Goal: Task Accomplishment & Management: Complete application form

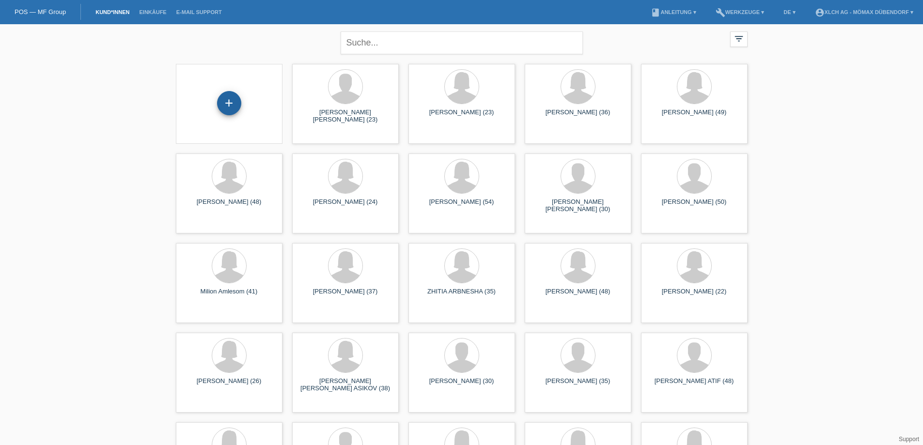
click at [224, 111] on div "+" at bounding box center [229, 103] width 24 height 24
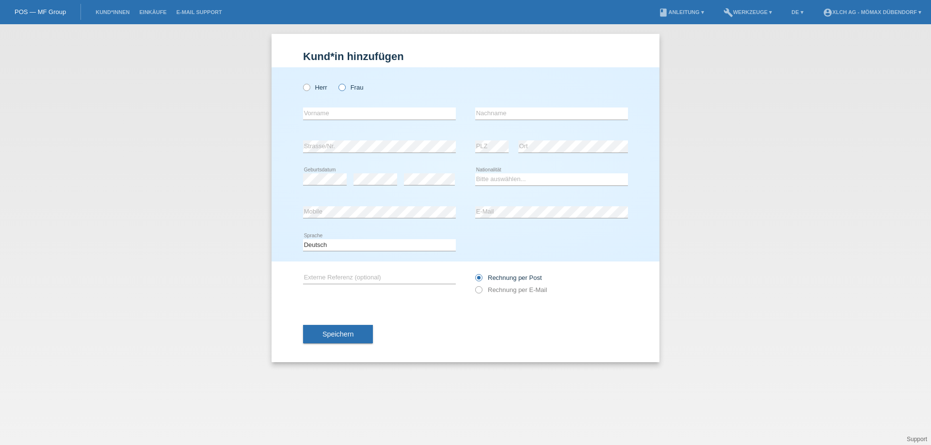
click at [337, 82] on icon at bounding box center [337, 82] width 0 height 0
click at [341, 89] on input "Frau" at bounding box center [341, 87] width 6 height 6
radio input "true"
click at [336, 116] on input "text" at bounding box center [379, 114] width 153 height 12
paste input "DJAMILA"
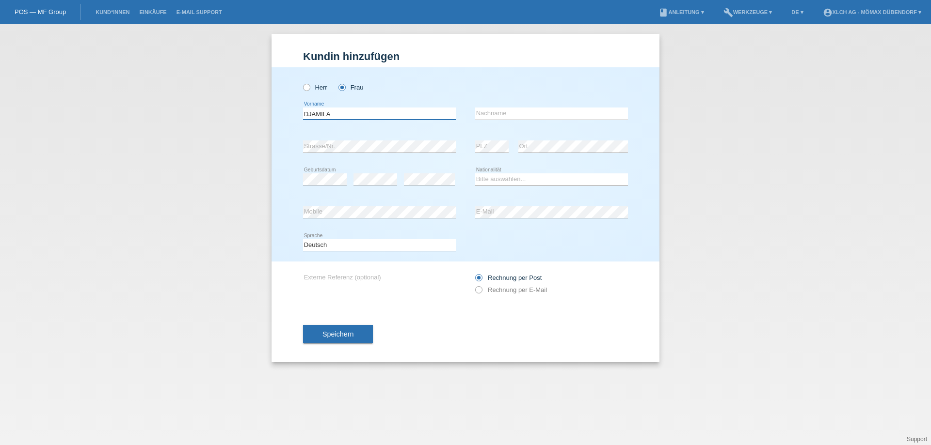
type input "DJAMILA"
click at [488, 116] on input "text" at bounding box center [551, 114] width 153 height 12
type input "BEKKAL"
click at [502, 180] on select "Bitte auswählen... Schweiz Deutschland Liechtenstein Österreich ------------ Af…" at bounding box center [551, 180] width 153 height 12
select select "DZ"
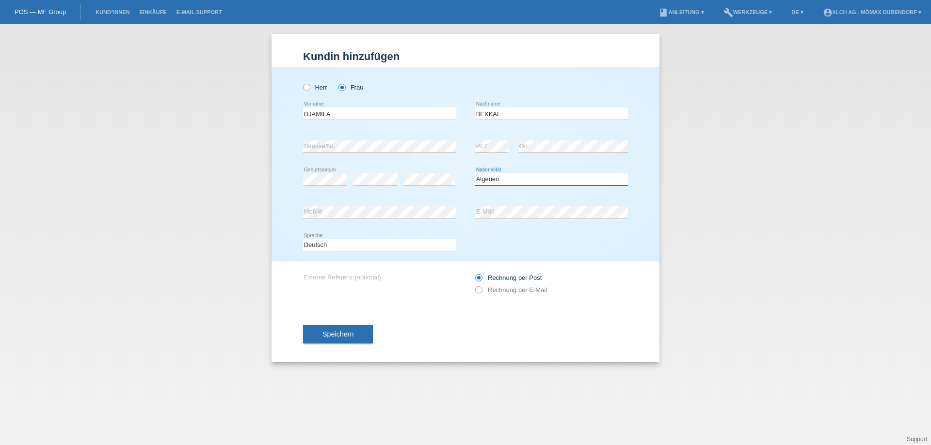
click at [475, 174] on select "Bitte auswählen... Schweiz Deutschland Liechtenstein Österreich ------------ Af…" at bounding box center [551, 180] width 153 height 12
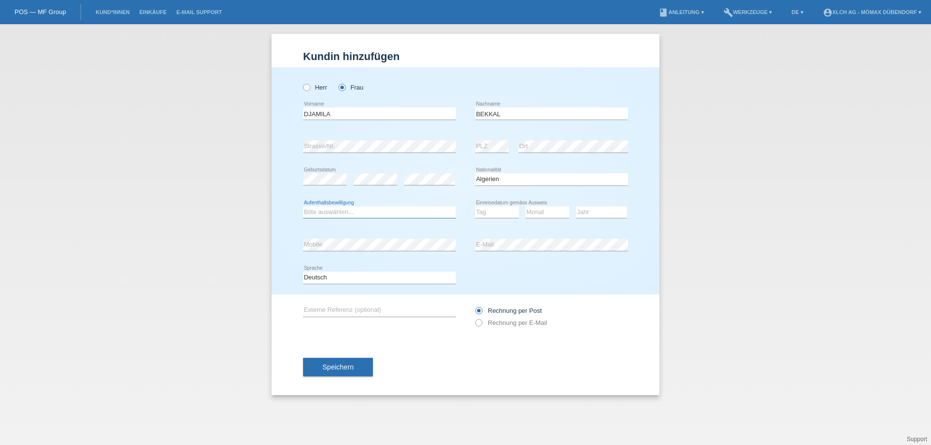
click at [343, 211] on select "Bitte auswählen... C B B - Flüchtlingsstatus Andere" at bounding box center [379, 212] width 153 height 12
select select "B"
click at [303, 206] on select "Bitte auswählen... C B B - Flüchtlingsstatus Andere" at bounding box center [379, 212] width 153 height 12
click at [494, 207] on select "Tag 01 02 03 04 05 06 07 08 09 10 11" at bounding box center [497, 212] width 44 height 12
select select "19"
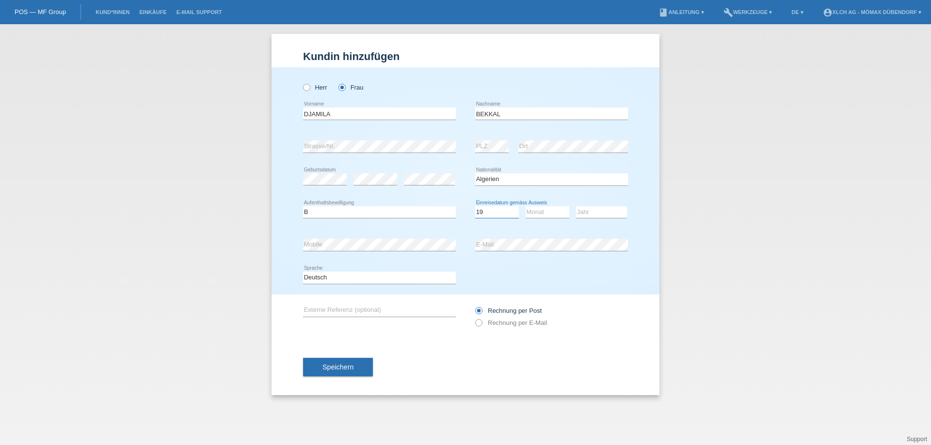
click at [475, 206] on select "Tag 01 02 03 04 05 06 07 08 09 10 11" at bounding box center [497, 212] width 44 height 12
click at [544, 212] on select "Monat 01 02 03 04 05 06 07 08 09 10 11" at bounding box center [547, 212] width 44 height 12
select select "06"
click at [525, 206] on select "Monat 01 02 03 04 05 06 07 08 09 10 11" at bounding box center [547, 212] width 44 height 12
click at [591, 209] on select "Jahr 2025 2024 2023 2022 2021 2020 2019 2018 2017 2016 2015 2014 2013 2012 2011…" at bounding box center [601, 212] width 51 height 12
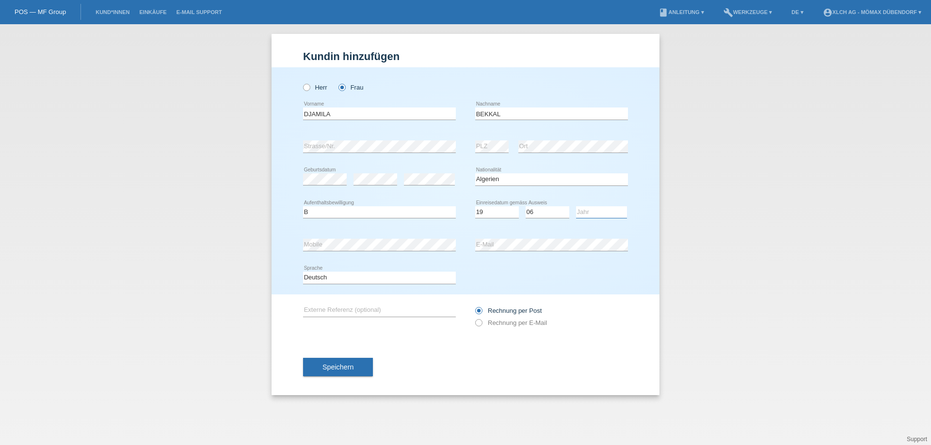
select select "2013"
click at [576, 206] on select "Jahr 2025 2024 2023 2022 2021 2020 2019 2018 2017 2016 2015 2014 2013 2012 2011…" at bounding box center [601, 212] width 51 height 12
click at [377, 253] on div "error Mobile" at bounding box center [379, 245] width 153 height 33
click at [331, 366] on span "Speichern" at bounding box center [337, 367] width 31 height 8
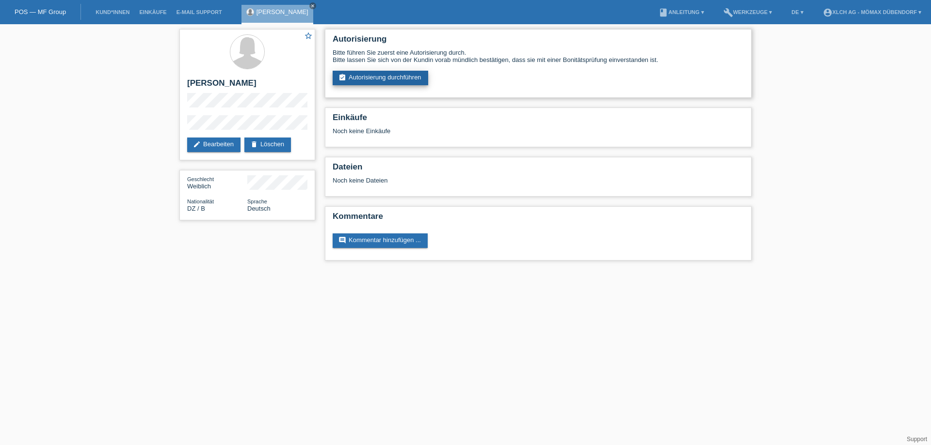
click at [377, 80] on link "assignment_turned_in Autorisierung durchführen" at bounding box center [379, 78] width 95 height 15
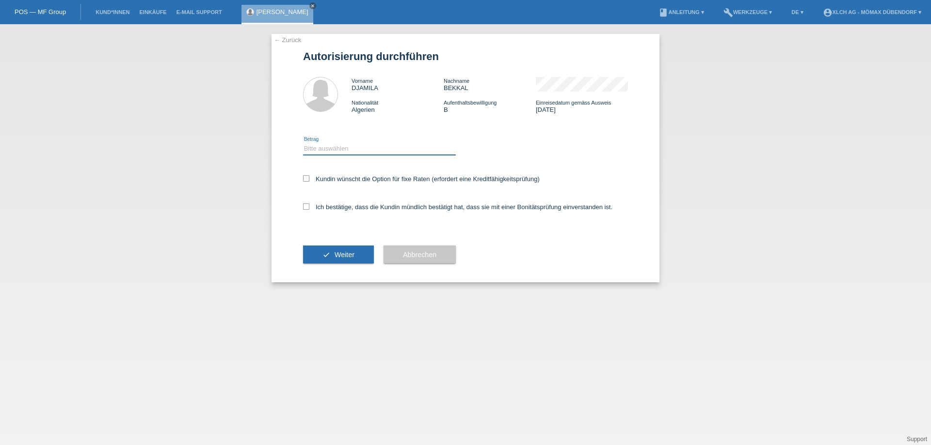
click at [317, 153] on select "Bitte auswählen CHF 1.00 - CHF 499.00 CHF 500.00 - CHF 1'999.00 CHF 2'000.00 - …" at bounding box center [379, 149] width 153 height 12
select select "3"
click at [303, 143] on select "Bitte auswählen CHF 1.00 - CHF 499.00 CHF 500.00 - CHF 1'999.00 CHF 2'000.00 - …" at bounding box center [379, 149] width 153 height 12
click at [304, 205] on icon at bounding box center [306, 207] width 6 height 6
click at [304, 205] on input "Ich bestätige, dass die Kundin mündlich bestätigt hat, dass sie mit einer Bonit…" at bounding box center [306, 207] width 6 height 6
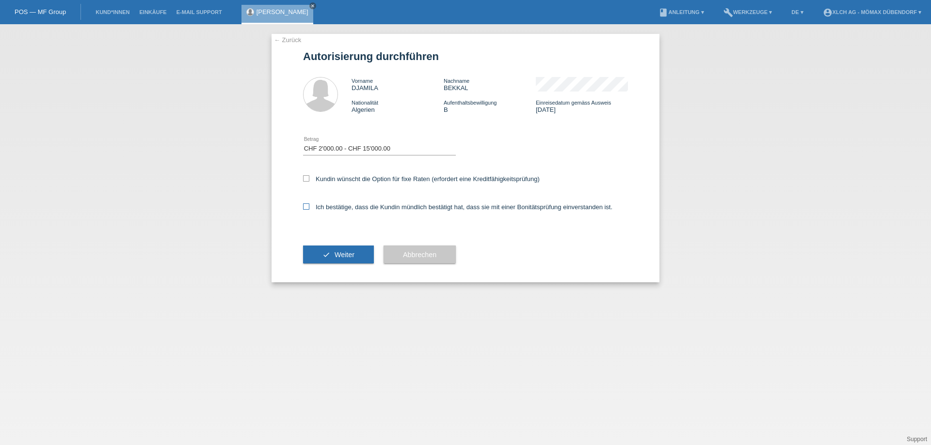
checkbox input "true"
click at [305, 177] on icon at bounding box center [306, 178] width 6 height 6
click at [305, 177] on input "Kundin wünscht die Option für fixe Raten (erfordert eine Kreditfähigkeitsprüfun…" at bounding box center [306, 178] width 6 height 6
checkbox input "true"
click at [334, 253] on span "Weiter" at bounding box center [344, 255] width 20 height 8
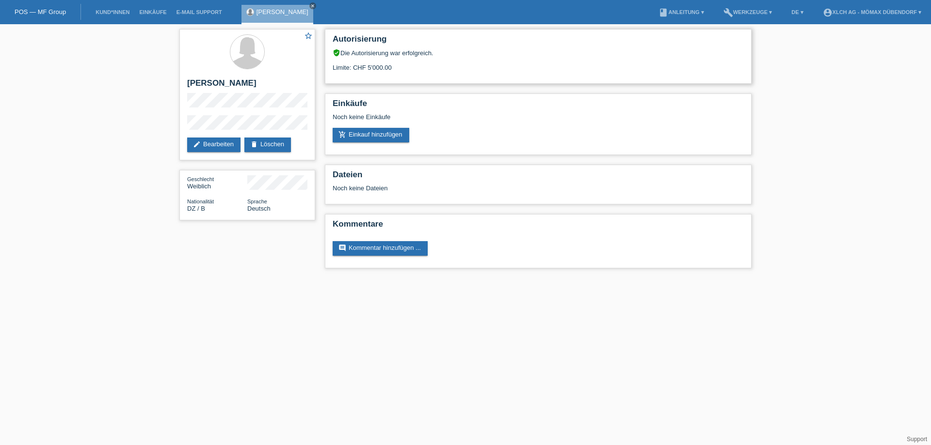
drag, startPoint x: 364, startPoint y: 66, endPoint x: 403, endPoint y: 65, distance: 38.8
click at [403, 65] on div "Limite: CHF 5'000.00" at bounding box center [537, 64] width 411 height 15
click at [408, 63] on div "Limite: CHF 5'000.00" at bounding box center [537, 64] width 411 height 15
drag, startPoint x: 361, startPoint y: 63, endPoint x: 441, endPoint y: 72, distance: 79.9
click at [441, 72] on div "Autorisierung verified_user Die Autorisierung war erfolgreich. Limite: CHF 5'00…" at bounding box center [538, 56] width 426 height 55
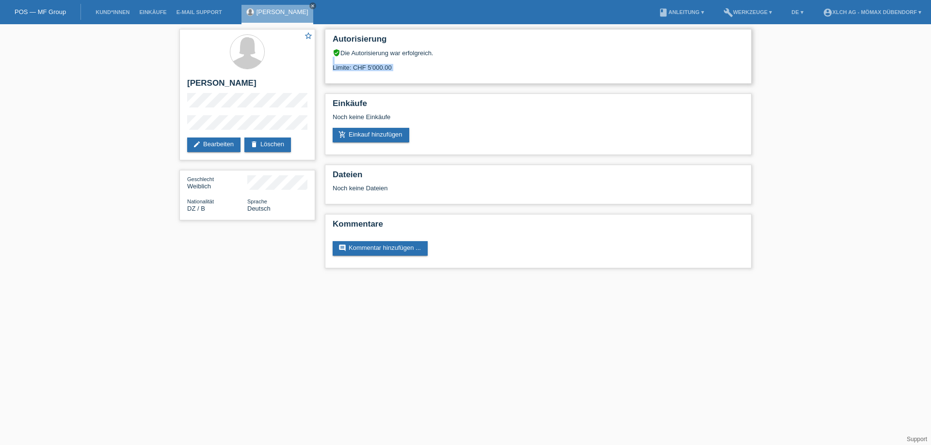
click at [442, 72] on div "Autorisierung verified_user Die Autorisierung war erfolgreich. Limite: CHF 5'00…" at bounding box center [538, 56] width 426 height 55
click at [362, 137] on link "add_shopping_cart Einkauf hinzufügen" at bounding box center [370, 135] width 77 height 15
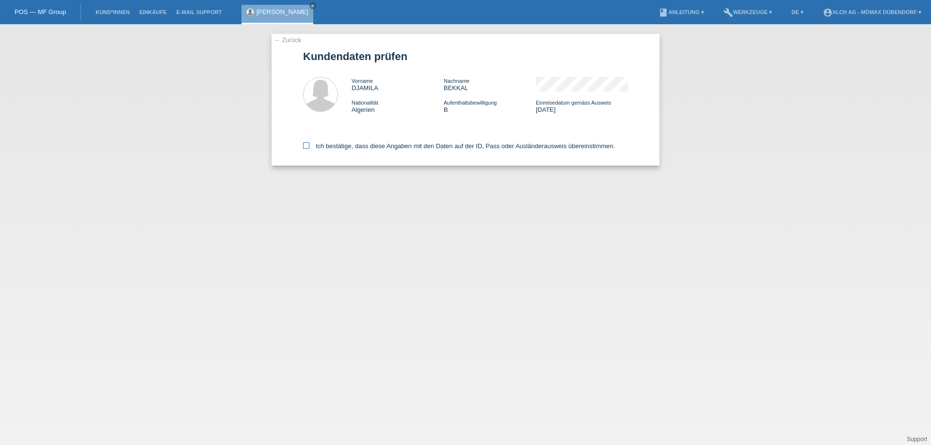
click at [303, 146] on icon at bounding box center [306, 145] width 6 height 6
click at [303, 146] on input "Ich bestätige, dass diese Angaben mit den Daten auf der ID, Pass oder Ausländer…" at bounding box center [306, 145] width 6 height 6
checkbox input "true"
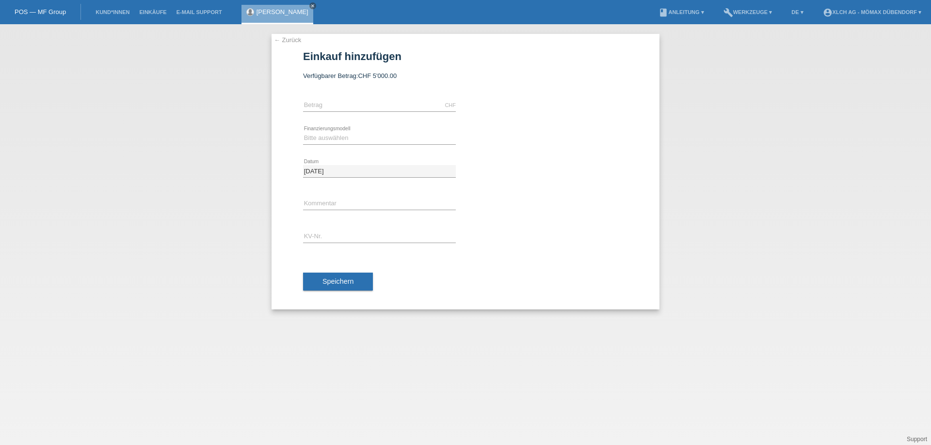
click at [337, 132] on div "Bitte auswählen Kauf auf Rechnung mit Teilzahlungsoption Fixe Raten - Zinsübern…" at bounding box center [379, 138] width 153 height 33
click at [340, 103] on input "text" at bounding box center [379, 105] width 153 height 12
type input "2417.00"
click at [341, 141] on select "Bitte auswählen Kauf auf Rechnung mit Teilzahlungsoption Fixe Raten - Zinsübern…" at bounding box center [379, 138] width 153 height 12
select select "113"
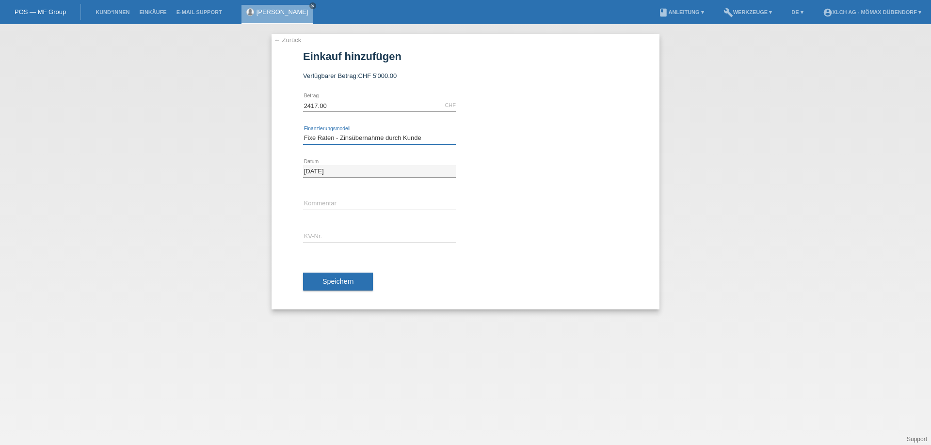
click at [303, 132] on select "Bitte auswählen Kauf auf Rechnung mit Teilzahlungsoption Fixe Raten - Zinsübern…" at bounding box center [379, 138] width 153 height 12
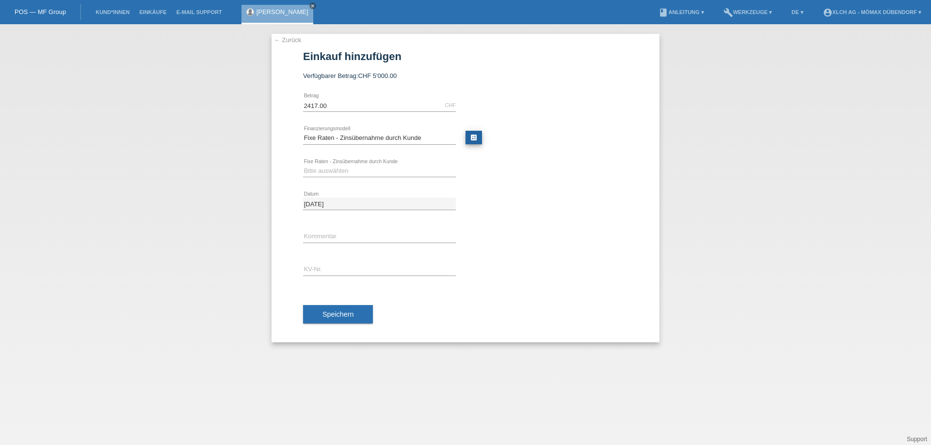
click at [472, 136] on link "calculate" at bounding box center [473, 138] width 16 height 14
type input "2417.00"
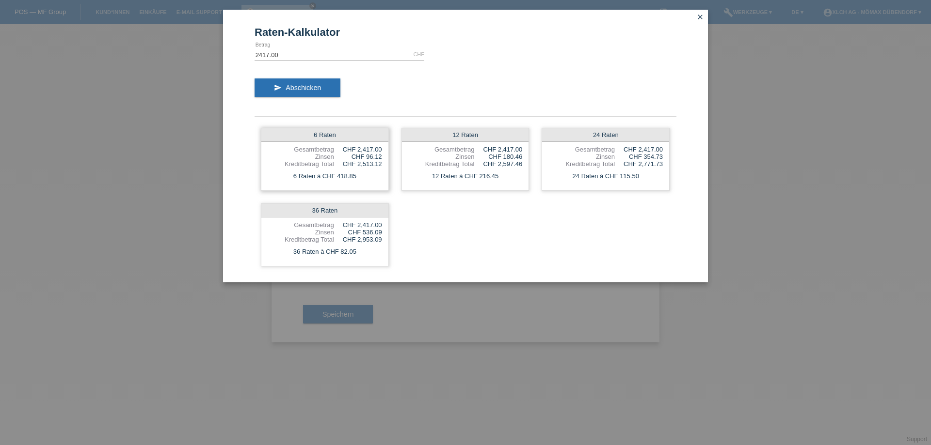
drag, startPoint x: 367, startPoint y: 157, endPoint x: 388, endPoint y: 157, distance: 21.3
click at [388, 157] on div "6 Raten Gesamtbetrag CHF 2,417.00 Zinsen CHF 96.12 Kreditbetrag Total CHF 2,513…" at bounding box center [325, 159] width 128 height 63
drag, startPoint x: 358, startPoint y: 149, endPoint x: 388, endPoint y: 147, distance: 30.1
click at [388, 147] on div "6 Raten Gesamtbetrag CHF 2,417.00 Zinsen CHF 96.12 Kreditbetrag Total CHF 2,513…" at bounding box center [325, 159] width 128 height 63
click at [382, 149] on div "6 Raten Gesamtbetrag CHF 2,417.00 Zinsen CHF 96.12 Kreditbetrag Total CHF 2,513…" at bounding box center [325, 159] width 128 height 63
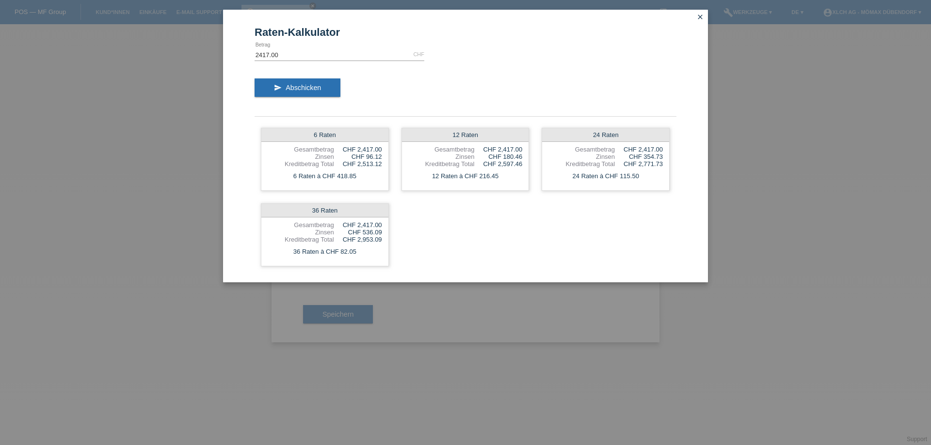
click at [700, 20] on icon "close" at bounding box center [700, 17] width 8 height 8
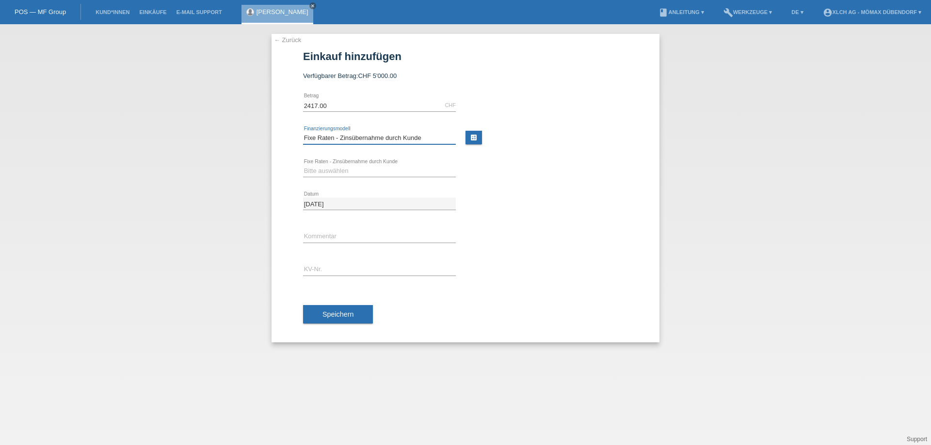
click at [420, 137] on select "Bitte auswählen Kauf auf Rechnung mit Teilzahlungsoption Fixe Raten - Zinsübern…" at bounding box center [379, 138] width 153 height 12
click at [303, 132] on select "Bitte auswählen Kauf auf Rechnung mit Teilzahlungsoption Fixe Raten - Zinsübern…" at bounding box center [379, 138] width 153 height 12
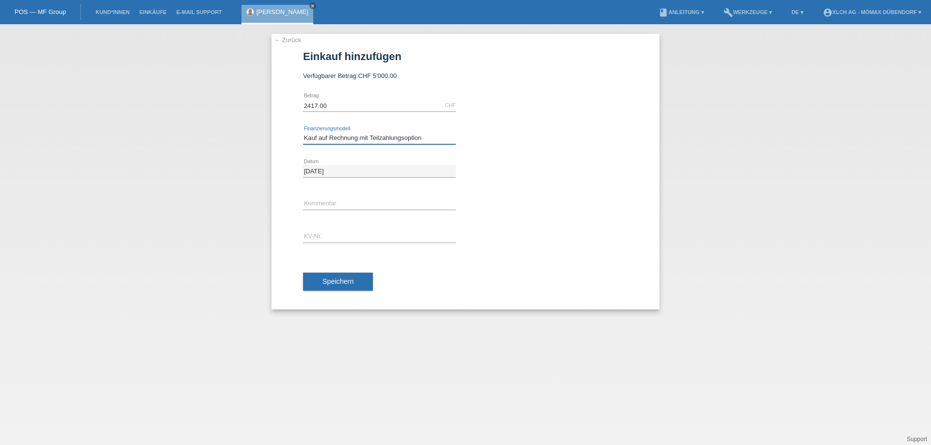
click at [430, 134] on select "Bitte auswählen Kauf auf Rechnung mit Teilzahlungsoption Fixe Raten - Zinsübern…" at bounding box center [379, 138] width 153 height 12
click at [303, 132] on select "Bitte auswählen Kauf auf Rechnung mit Teilzahlungsoption Fixe Raten - Zinsübern…" at bounding box center [379, 138] width 153 height 12
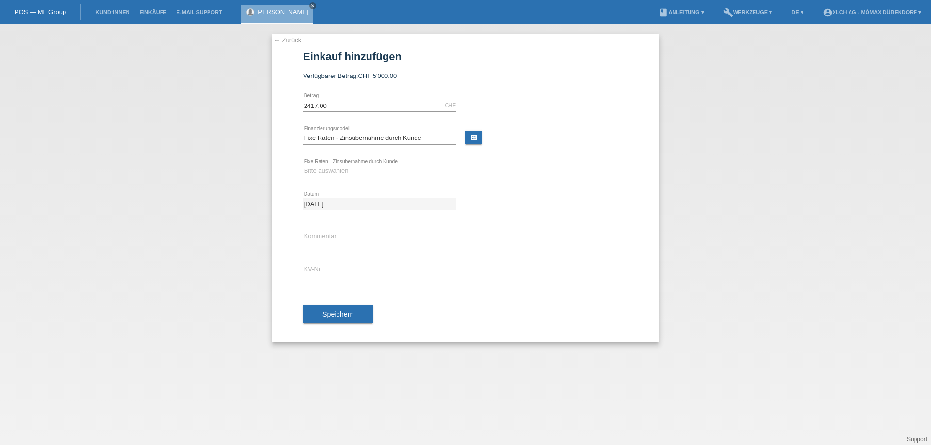
click at [474, 136] on link "calculate" at bounding box center [473, 138] width 16 height 14
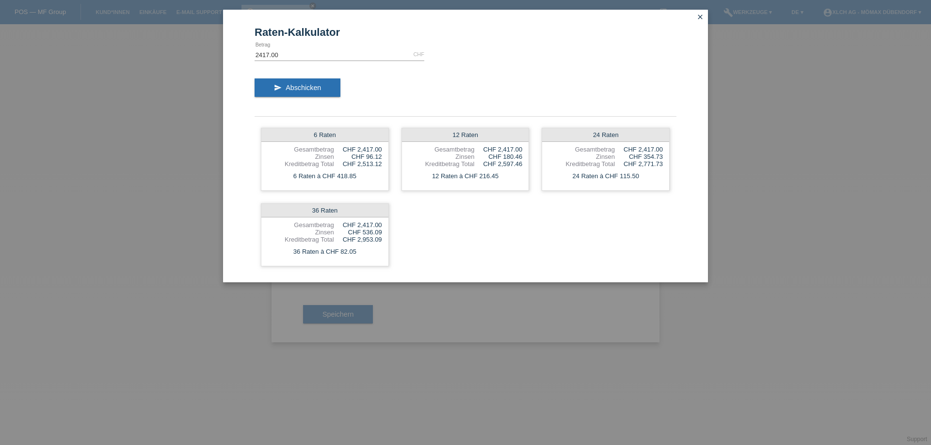
drag, startPoint x: 368, startPoint y: 157, endPoint x: 393, endPoint y: 158, distance: 24.8
click at [393, 158] on div "6 Raten Gesamtbetrag CHF 2,417.00 Zinsen CHF 96.12 Kreditbetrag Total CHF 2,513…" at bounding box center [465, 197] width 422 height 151
click at [706, 17] on link "close" at bounding box center [700, 17] width 13 height 11
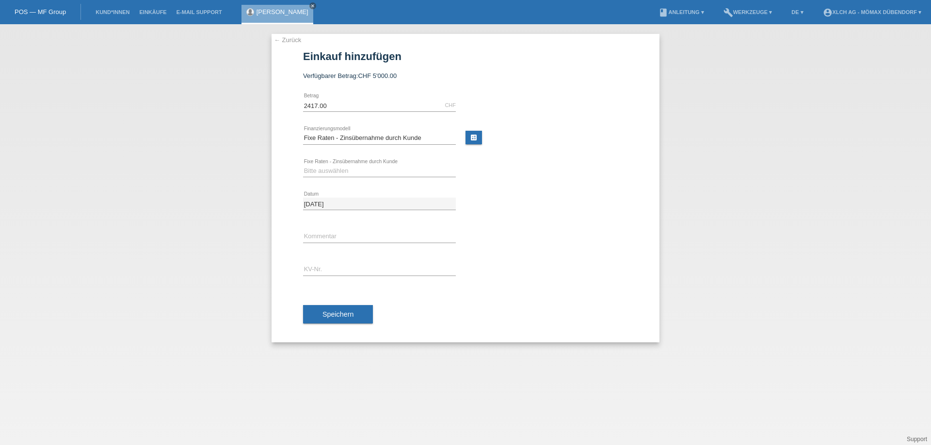
click at [411, 145] on div "Bitte auswählen Kauf auf Rechnung mit Teilzahlungsoption Fixe Raten - Zinsübern…" at bounding box center [379, 138] width 153 height 33
click at [412, 142] on select "Bitte auswählen Kauf auf Rechnung mit Teilzahlungsoption Fixe Raten - Zinsübern…" at bounding box center [379, 138] width 153 height 12
select select "112"
click at [303, 132] on select "Bitte auswählen Kauf auf Rechnung mit Teilzahlungsoption Fixe Raten - Zinsübern…" at bounding box center [379, 138] width 153 height 12
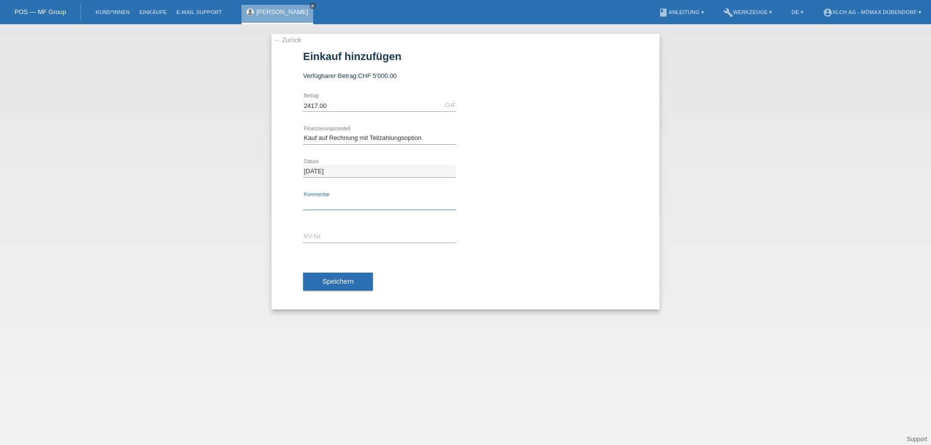
click at [316, 205] on input "text" at bounding box center [379, 204] width 153 height 12
paste input "DDNEJP"
type input "DDNEJP"
click at [335, 234] on input "text" at bounding box center [379, 237] width 153 height 12
paste input "DDNEJP"
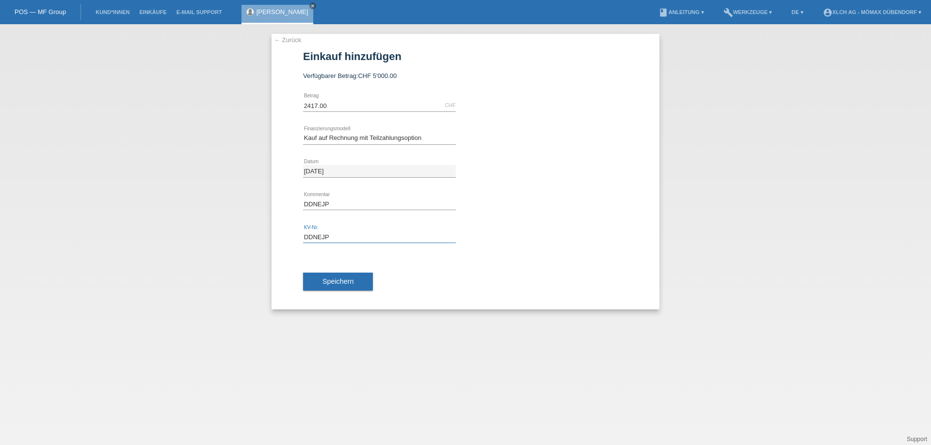
type input "DDNEJP"
drag, startPoint x: 338, startPoint y: 203, endPoint x: 308, endPoint y: 202, distance: 30.1
click at [308, 202] on input "DDNEJP" at bounding box center [379, 204] width 153 height 12
type input "D"
type input "AM LIEBSTEN 3 RATEN"
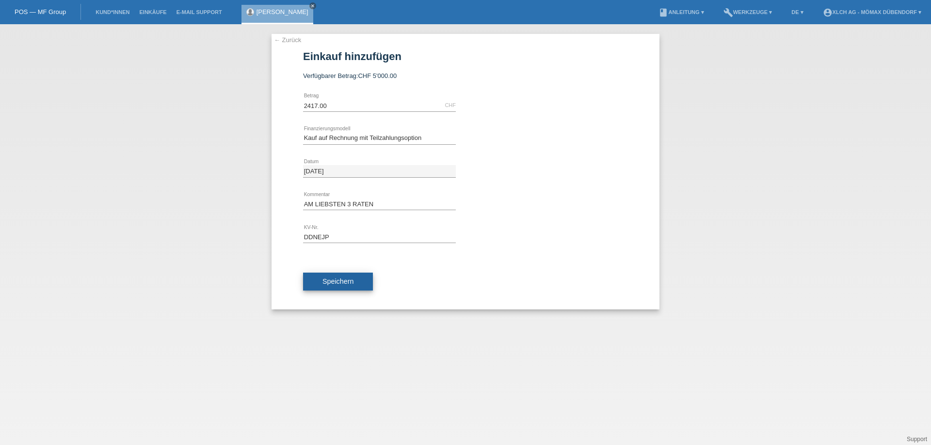
click at [333, 285] on span "Speichern" at bounding box center [337, 282] width 31 height 8
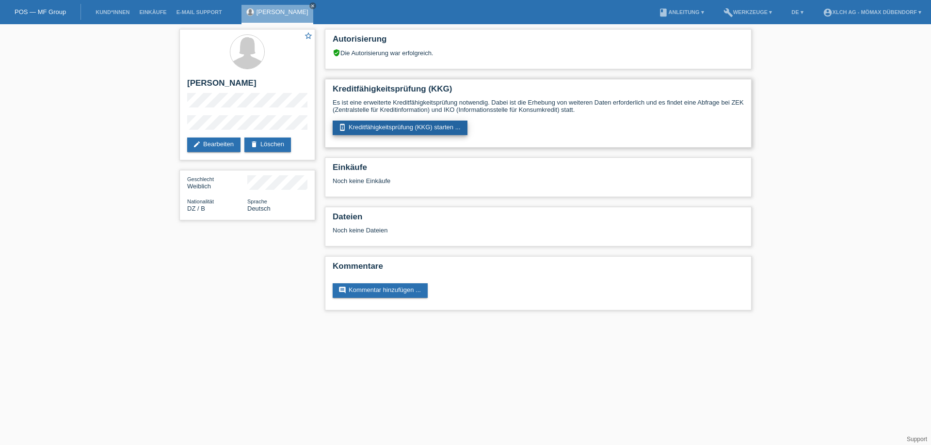
click at [403, 130] on link "perm_device_information Kreditfähigkeitsprüfung (KKG) starten ..." at bounding box center [399, 128] width 135 height 15
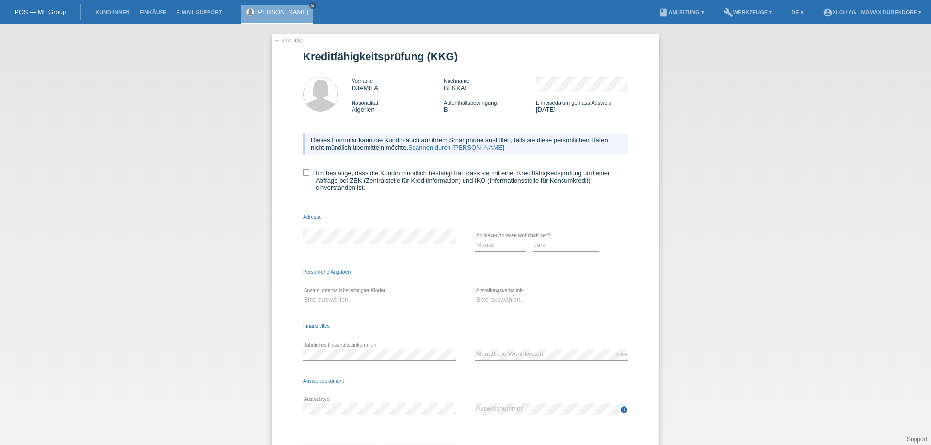
click at [299, 170] on div "← Zurück Kreditfähigkeitsprüfung (KKG) Vorname [PERSON_NAME] Nachname BEKKAL Na…" at bounding box center [465, 258] width 388 height 448
click at [304, 164] on div "Dieses Formular kann die Kundin auch auf ihrem Smartphone ausfüllen, falls sie …" at bounding box center [465, 165] width 325 height 84
click at [307, 170] on label "Ich bestätige, dass die Kundin mündlich bestätigt hat, dass sie mit einer Kredi…" at bounding box center [465, 181] width 325 height 22
click at [307, 170] on input "Ich bestätige, dass die Kundin mündlich bestätigt hat, dass sie mit einer Kredi…" at bounding box center [306, 173] width 6 height 6
checkbox input "true"
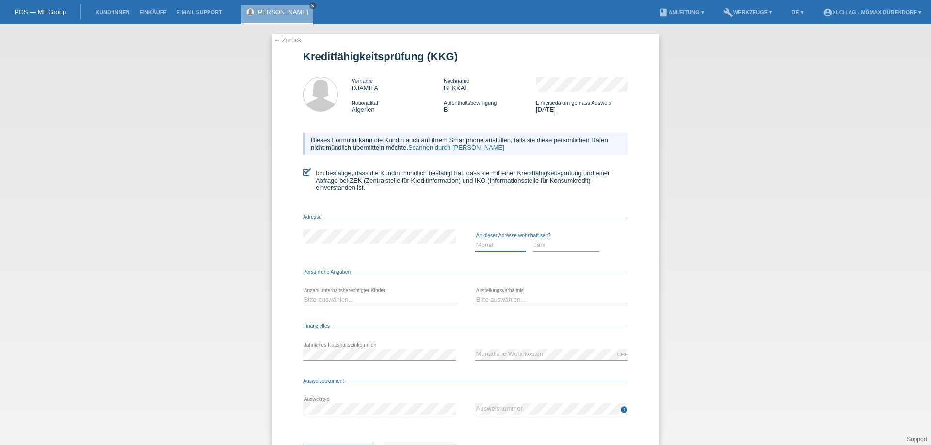
click at [497, 246] on select "Monat 01 02 03 04 05 06 07 08 09 10" at bounding box center [500, 245] width 50 height 12
click at [550, 246] on select "Jahr 2025 2024 2023 2022 2021 2020 2019 2018 2017 2016 2015 2014 2013 2012 2011…" at bounding box center [566, 245] width 67 height 12
select select "2009"
click at [533, 239] on select "Jahr 2025 2024 2023 2022 2021 2020 2019 2018 2017 2016 2015 2014 2013 2012 2011…" at bounding box center [566, 245] width 67 height 12
click at [497, 240] on select "Monat 01 02 03 04 05 06 07 08 09 10" at bounding box center [500, 245] width 50 height 12
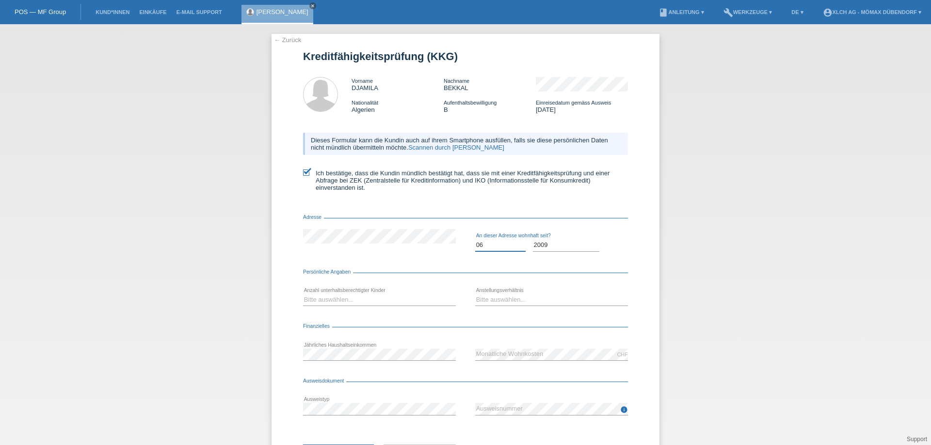
click at [475, 239] on select "Monat 01 02 03 04 05 06 07 08 09 10" at bounding box center [500, 245] width 50 height 12
click at [508, 245] on select "Monat 01 02 03 04 05 06 07 08 09 10" at bounding box center [500, 245] width 50 height 12
select select "09"
click at [475, 239] on select "Monat 01 02 03 04 05 06 07 08 09 10" at bounding box center [500, 245] width 50 height 12
click at [387, 301] on select "Bitte auswählen... 0 1 2 3 4 5 6 7 8 9" at bounding box center [379, 300] width 153 height 12
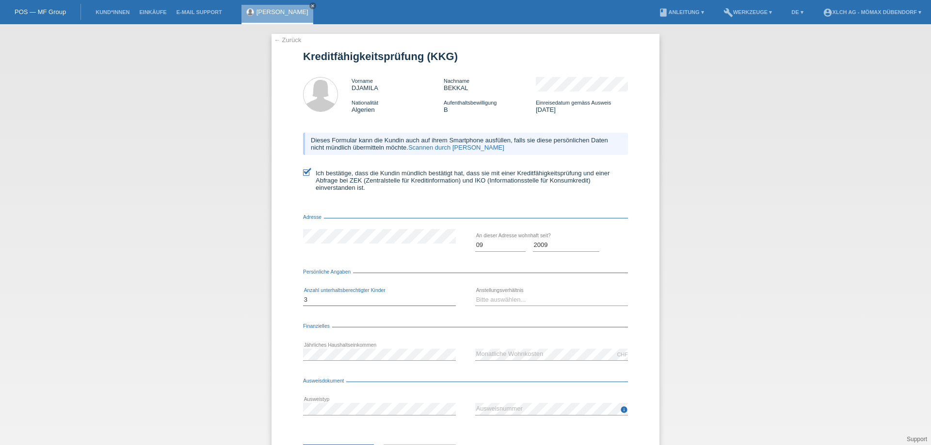
click at [303, 294] on select "Bitte auswählen... 0 1 2 3 4 5 6 7 8 9" at bounding box center [379, 300] width 153 height 12
click at [339, 302] on select "Bitte auswählen... 0 1 2 3 4 5 6 7 8 9" at bounding box center [379, 300] width 153 height 12
select select "1"
click at [303, 294] on select "Bitte auswählen... 0 1 2 3 4 5 6 7 8 9" at bounding box center [379, 300] width 153 height 12
click at [549, 247] on select "Jahr 2025 2024 2023 2022 2021 2020 2019 2018 2017 2016 2015 2014 2013 2012 2011…" at bounding box center [566, 245] width 67 height 12
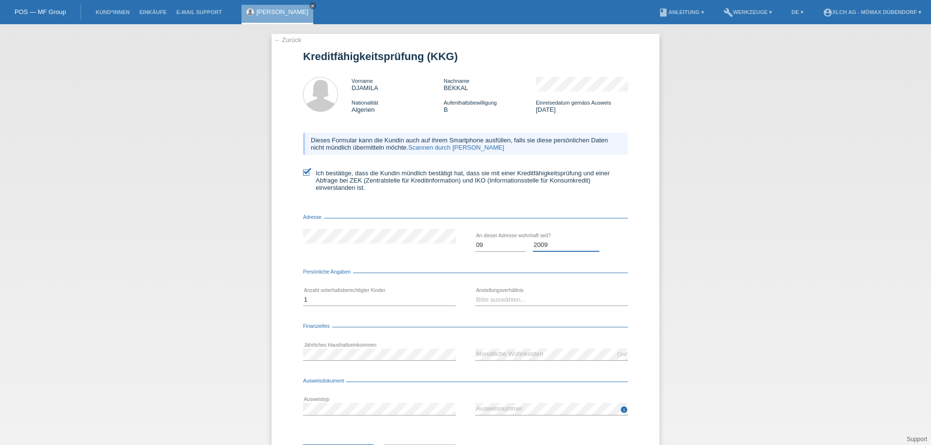
select select "2010"
click at [533, 239] on select "Jahr 2025 2024 2023 2022 2021 2020 2019 2018 2017 2016 2015 2014 2013 2012 2011…" at bounding box center [566, 245] width 67 height 12
click at [493, 248] on select "Monat 01 02 03 04 05 06 07 08 09 10" at bounding box center [500, 245] width 50 height 12
select select "10"
click at [475, 239] on select "Monat 01 02 03 04 05 06 07 08 09 10" at bounding box center [500, 245] width 50 height 12
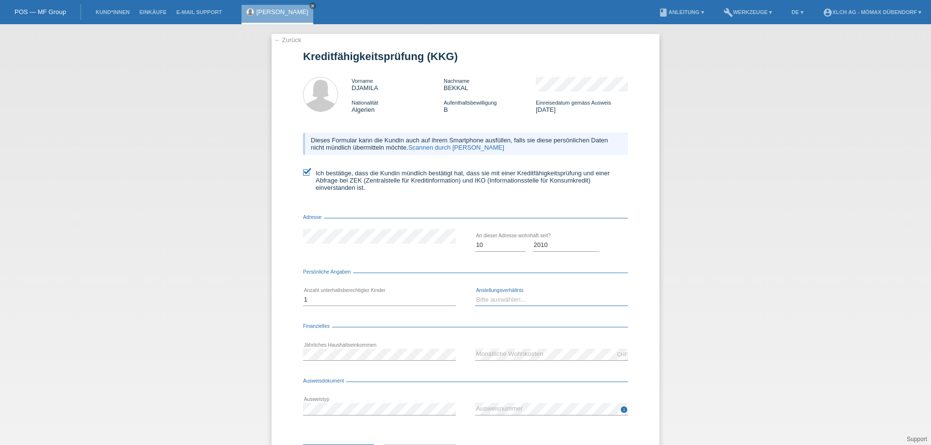
click at [495, 297] on select "Bitte auswählen... Unbefristet Befristet Lehrling/Student Pensioniert Nicht arb…" at bounding box center [551, 300] width 153 height 12
select select "UNLIMITED"
click at [475, 294] on select "Bitte auswählen... Unbefristet Befristet Lehrling/Student Pensioniert Nicht arb…" at bounding box center [551, 300] width 153 height 12
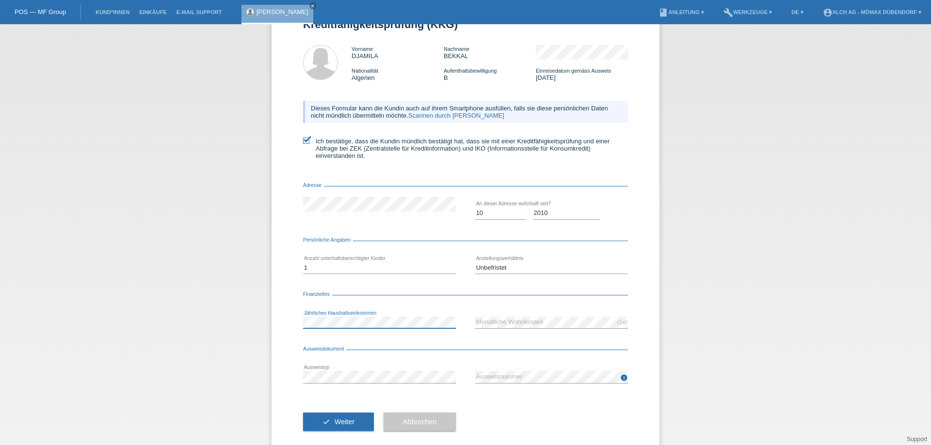
scroll to position [47, 0]
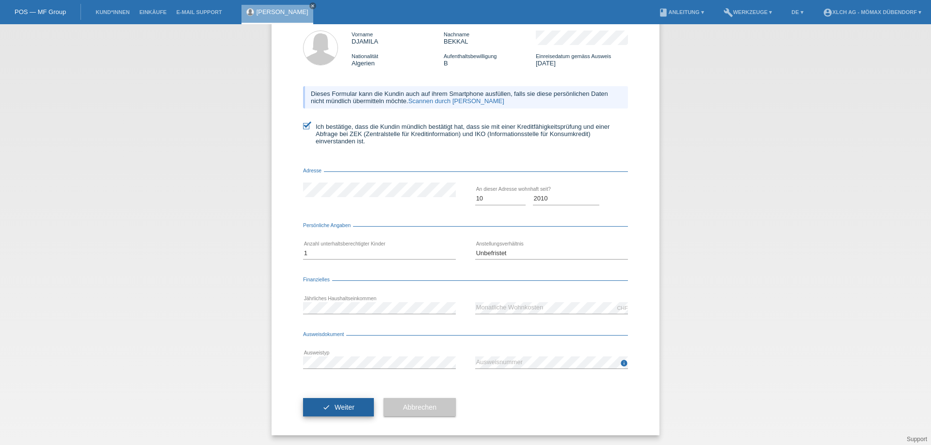
click at [320, 413] on button "check Weiter" at bounding box center [338, 407] width 71 height 18
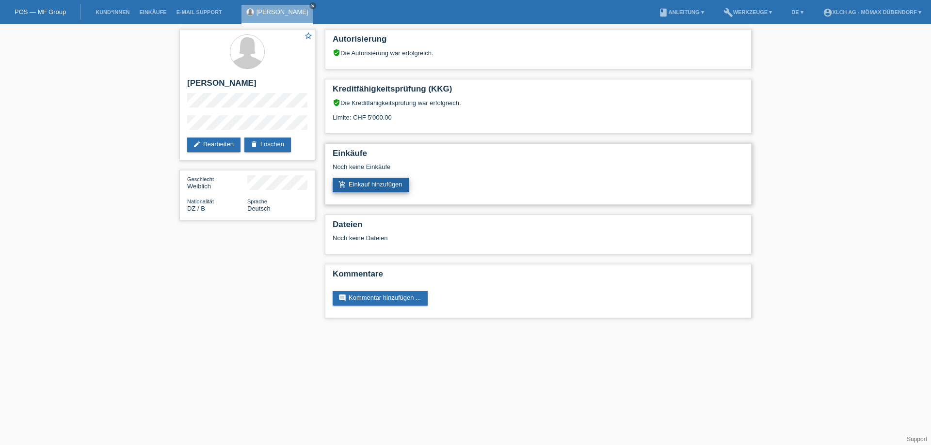
click at [379, 185] on link "add_shopping_cart Einkauf hinzufügen" at bounding box center [370, 185] width 77 height 15
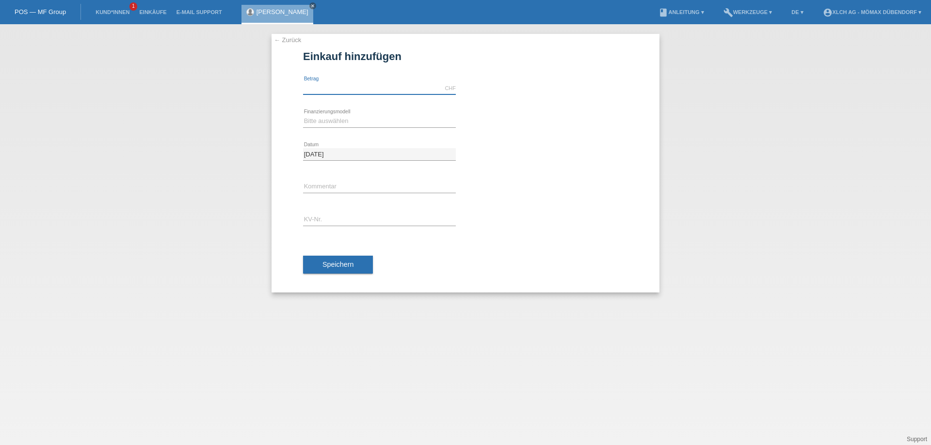
click at [330, 89] on input "text" at bounding box center [379, 88] width 153 height 12
type input "2417.00"
click at [317, 124] on select "Bitte auswählen Kauf auf Rechnung mit Teilzahlungsoption Fixe Raten - Zinsübern…" at bounding box center [379, 121] width 153 height 12
select select "112"
click at [303, 115] on select "Bitte auswählen Kauf auf Rechnung mit Teilzahlungsoption Fixe Raten - Zinsübern…" at bounding box center [379, 121] width 153 height 12
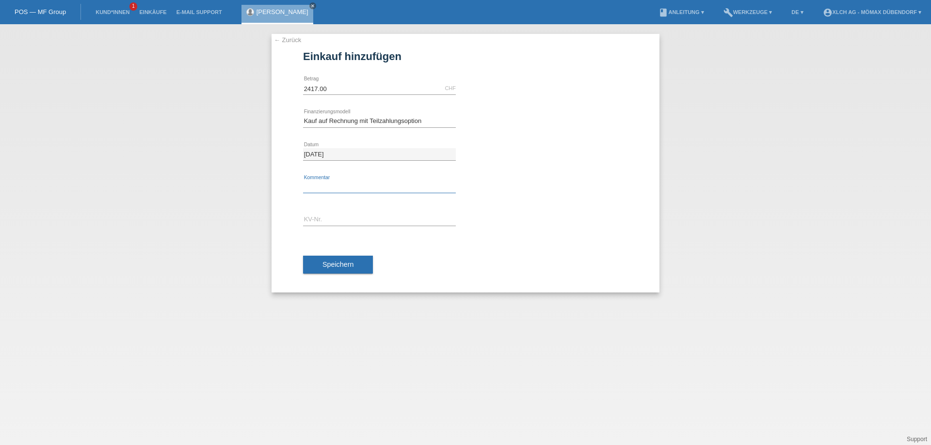
click at [317, 192] on input "text" at bounding box center [379, 187] width 153 height 12
type input "AM LIEBSTEN 3 RATEN"
click at [349, 220] on input "text" at bounding box center [379, 220] width 153 height 12
paste input "DDNEJP"
type input "DDNEJP"
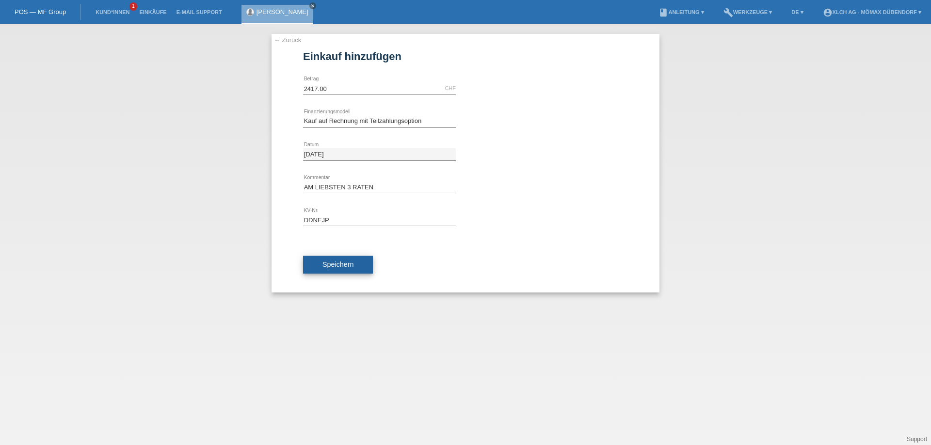
click at [336, 267] on span "Speichern" at bounding box center [337, 265] width 31 height 8
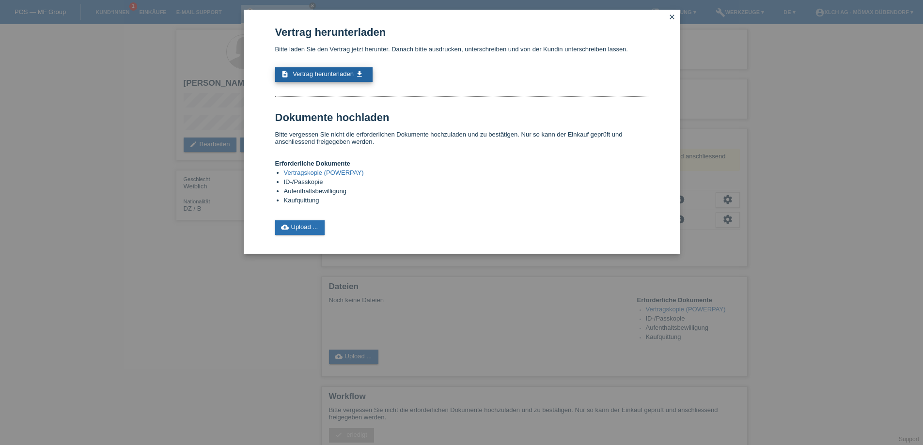
click at [359, 77] on icon "get_app" at bounding box center [360, 74] width 8 height 8
click at [295, 229] on link "cloud_upload Upload ..." at bounding box center [300, 228] width 50 height 15
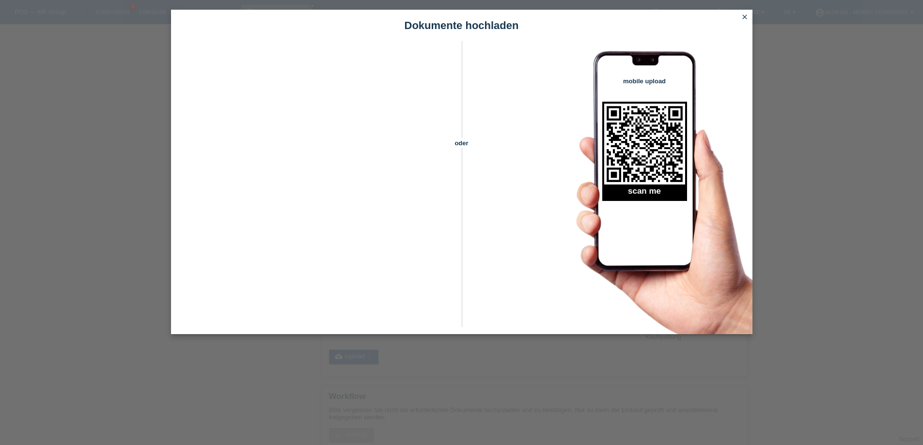
click at [742, 17] on icon "close" at bounding box center [745, 17] width 8 height 8
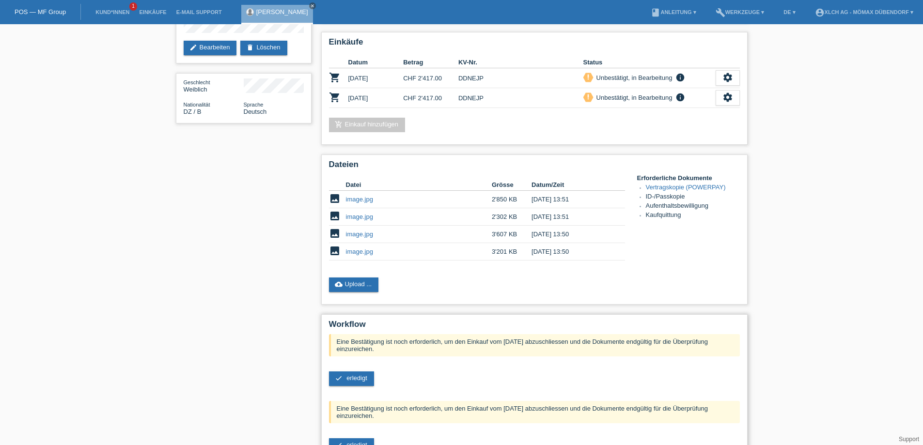
scroll to position [145, 0]
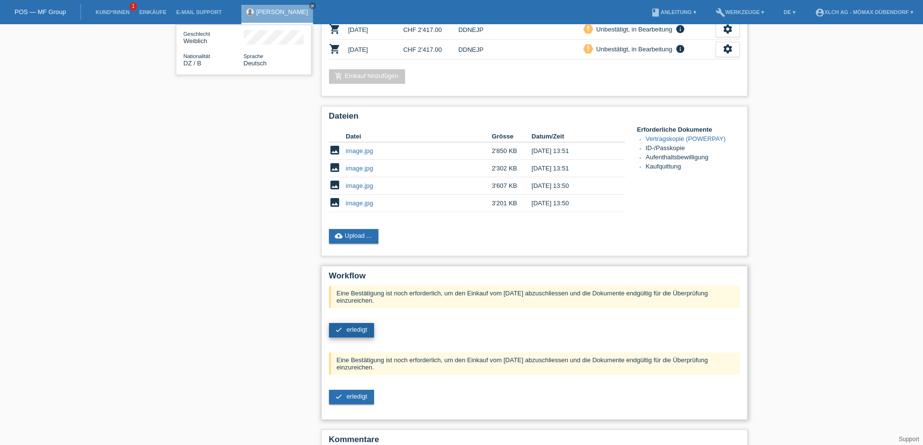
click at [361, 332] on span "erledigt" at bounding box center [357, 329] width 21 height 7
click at [360, 393] on link "check erledigt" at bounding box center [351, 399] width 45 height 15
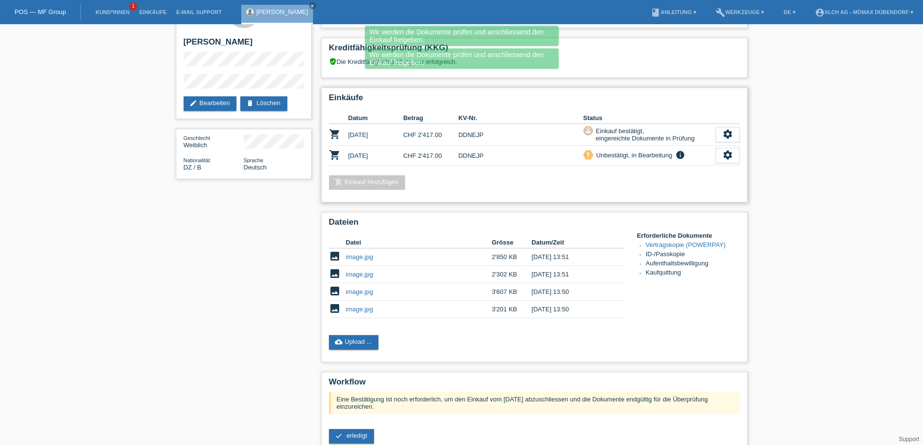
scroll to position [32, 0]
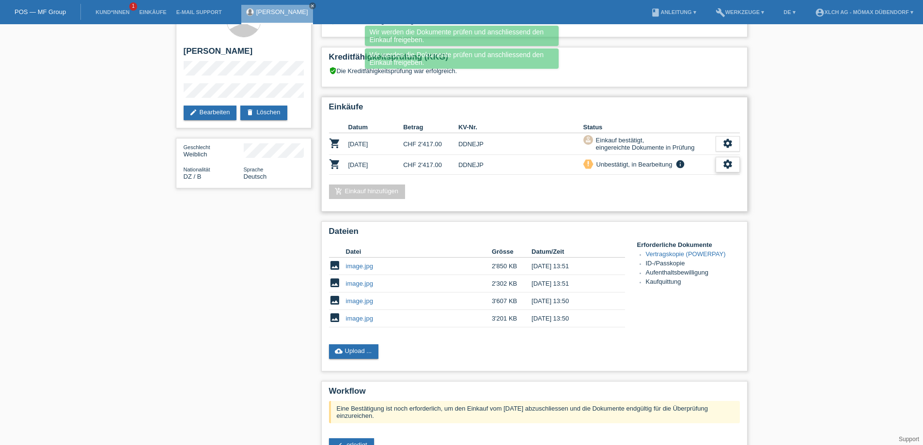
click at [727, 163] on icon "settings" at bounding box center [728, 164] width 11 height 11
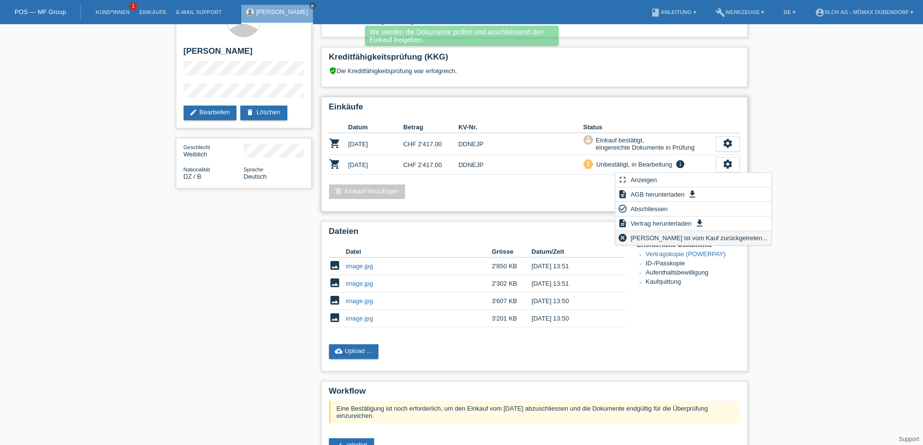
click at [656, 240] on span "[PERSON_NAME] ist vom Kauf zurückgetreten..." at bounding box center [699, 238] width 140 height 12
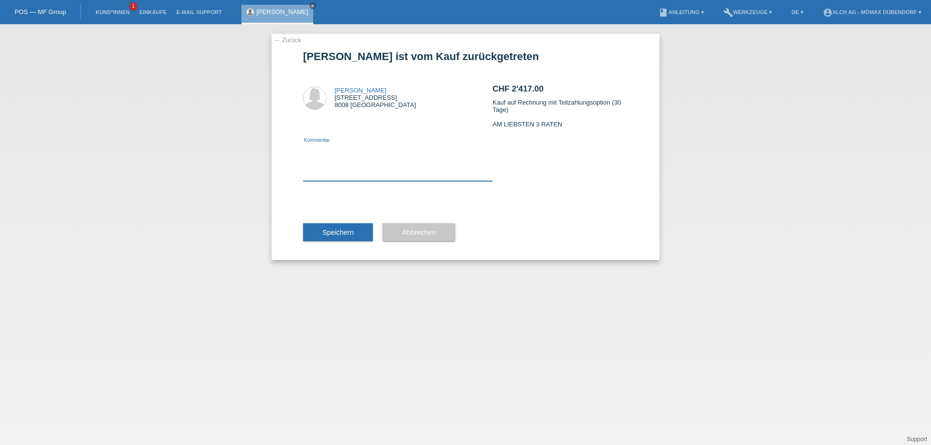
click at [376, 173] on textarea at bounding box center [397, 162] width 189 height 37
type textarea "DOPPEL GEMACHT"
click at [334, 236] on span "Speichern" at bounding box center [337, 233] width 31 height 8
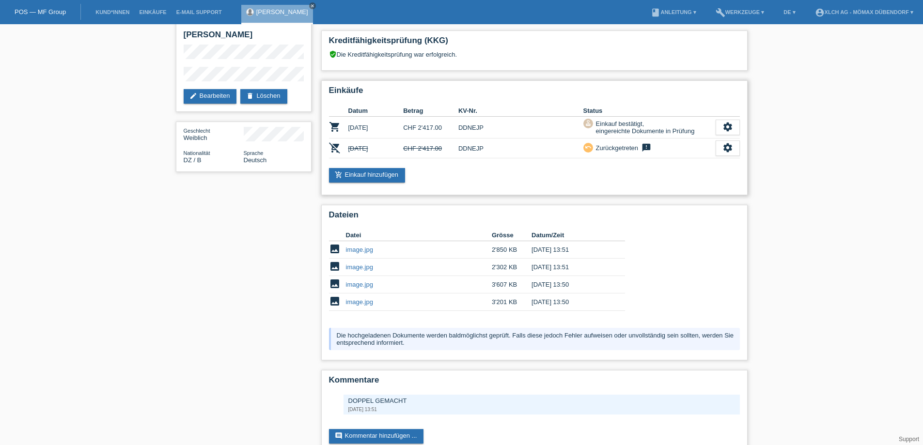
scroll to position [69, 0]
